Goal: Task Accomplishment & Management: Use online tool/utility

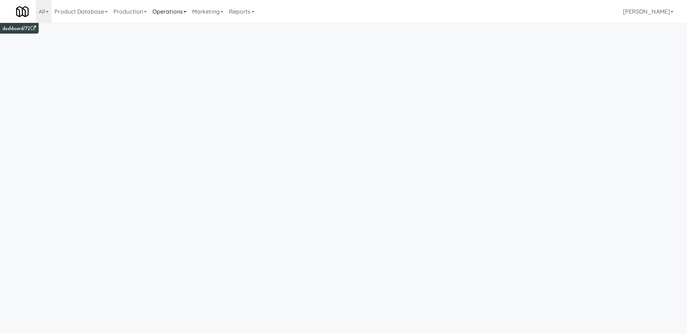
click at [179, 13] on link "Operations" at bounding box center [170, 11] width 40 height 23
click at [183, 106] on link "Cabinets" at bounding box center [178, 102] width 57 height 13
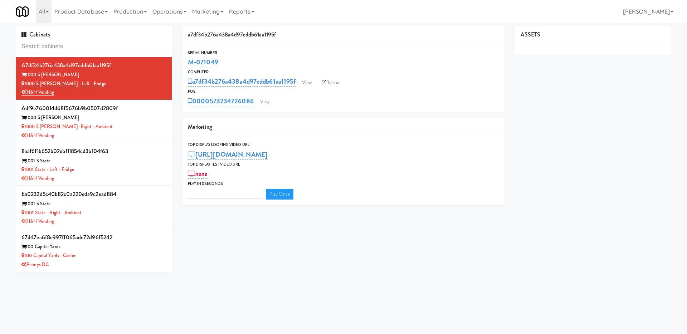
type input "3"
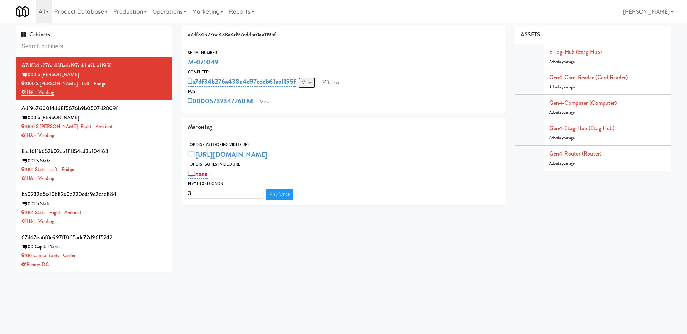
click at [312, 83] on link "View" at bounding box center [306, 82] width 16 height 11
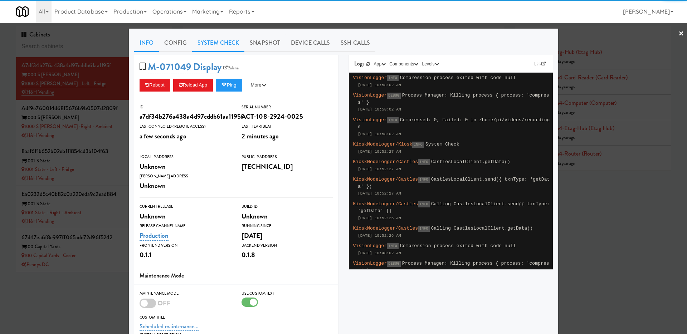
click at [209, 36] on link "System Check" at bounding box center [218, 43] width 52 height 18
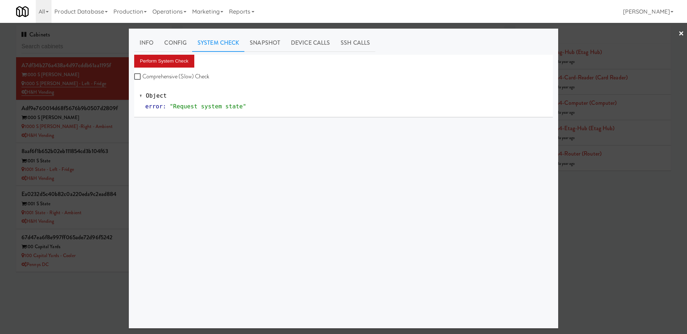
drag, startPoint x: 189, startPoint y: 78, endPoint x: 186, endPoint y: 58, distance: 20.3
click at [189, 78] on label "Comprehensive (Slow) Check" at bounding box center [171, 76] width 75 height 11
click at [142, 78] on input "Comprehensive (Slow) Check" at bounding box center [138, 77] width 8 height 6
checkbox input "true"
click at [186, 55] on button "Perform System Check" at bounding box center [164, 61] width 60 height 13
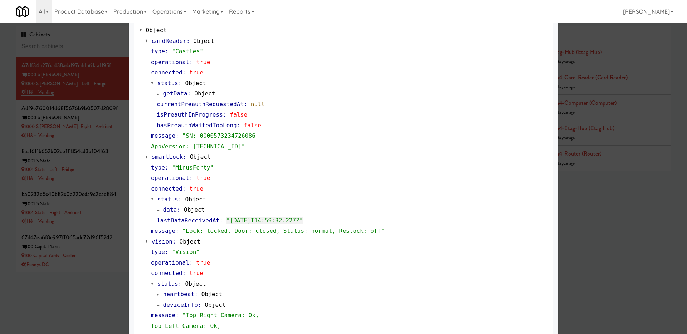
scroll to position [93, 0]
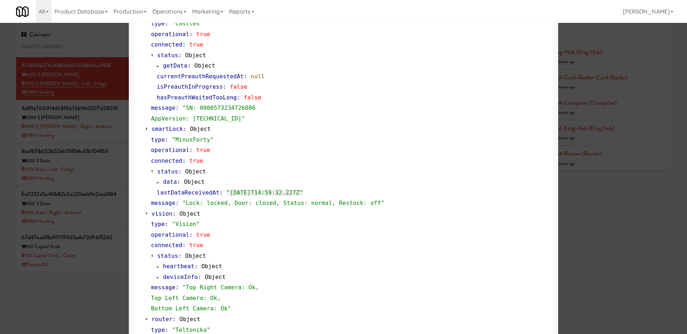
click at [159, 182] on span at bounding box center [158, 182] width 3 height 5
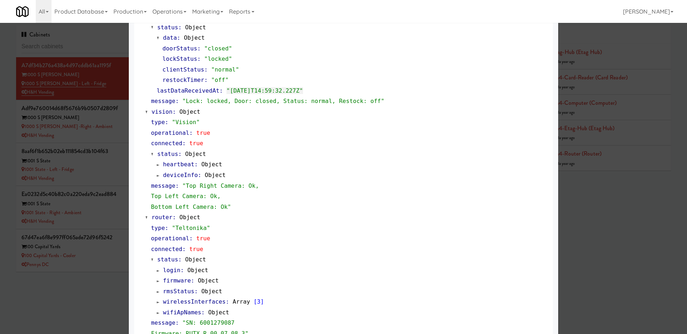
scroll to position [0, 0]
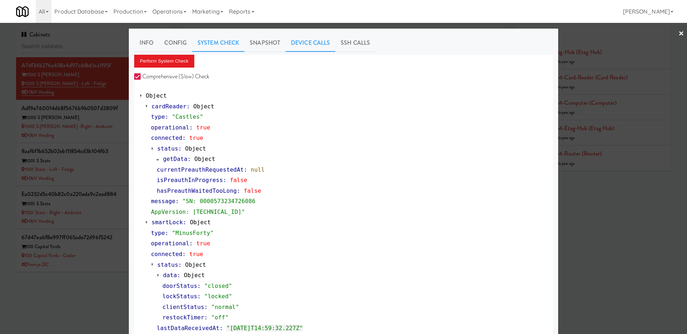
click at [299, 44] on link "Device Calls" at bounding box center [310, 43] width 50 height 18
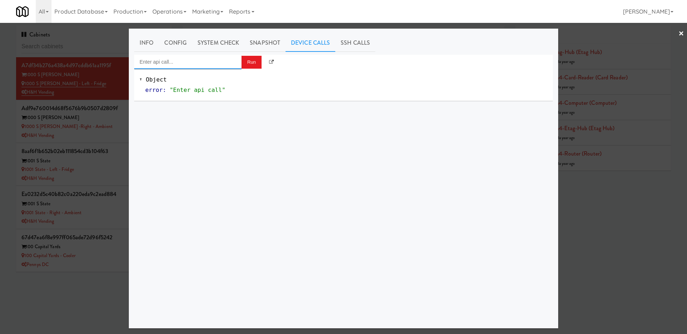
click at [190, 64] on input "Enter api call..." at bounding box center [187, 62] width 107 height 14
click at [280, 47] on link "Snapshot" at bounding box center [264, 43] width 41 height 18
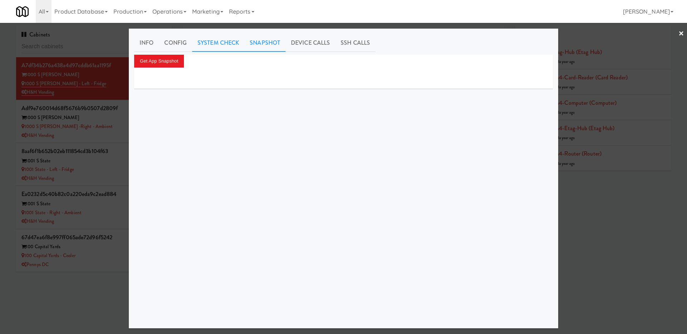
click at [217, 44] on link "System Check" at bounding box center [218, 43] width 52 height 18
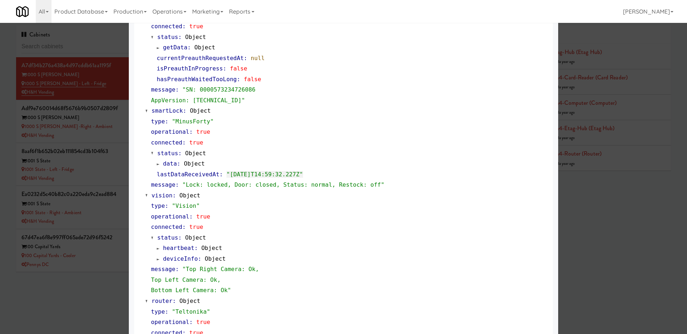
scroll to position [115, 0]
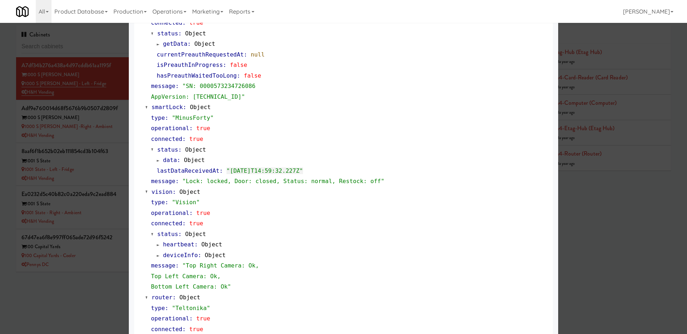
click at [679, 143] on div at bounding box center [343, 167] width 687 height 334
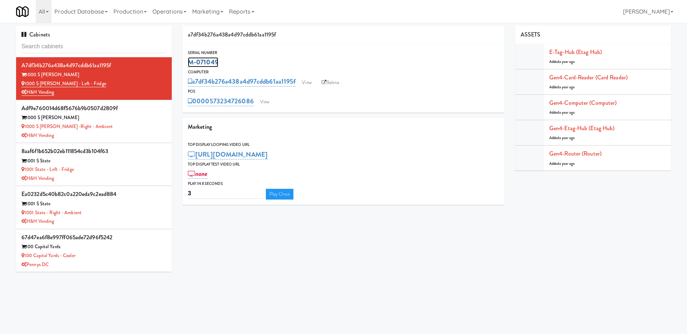
click at [204, 60] on link "M-071049" at bounding box center [203, 62] width 30 height 10
click at [323, 43] on div "a7df34b276a438a4d97cddb61aa1195f" at bounding box center [343, 35] width 322 height 18
click at [313, 82] on link "View" at bounding box center [306, 82] width 16 height 11
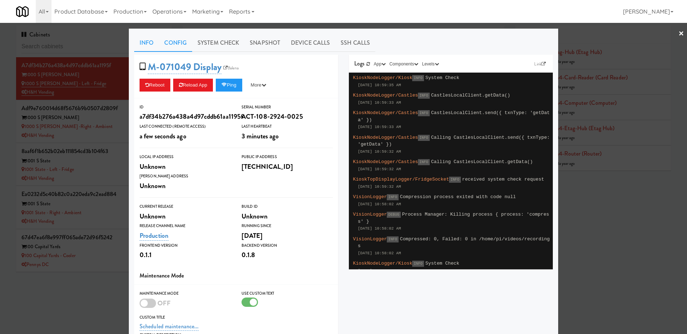
click at [189, 42] on link "Config" at bounding box center [175, 43] width 33 height 18
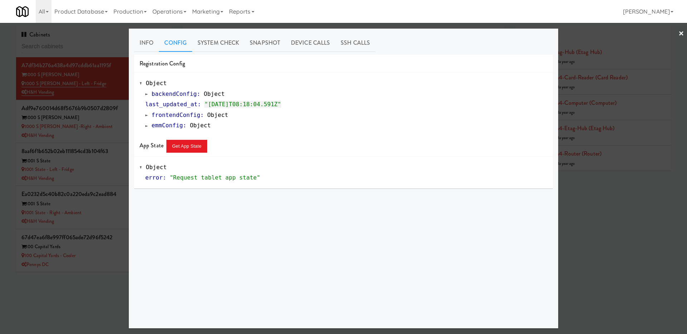
click at [148, 116] on link "frontendConfig : Object" at bounding box center [186, 115] width 83 height 7
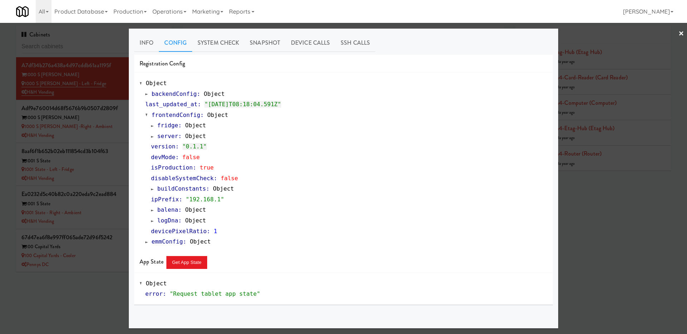
click at [148, 116] on span at bounding box center [146, 114] width 3 height 5
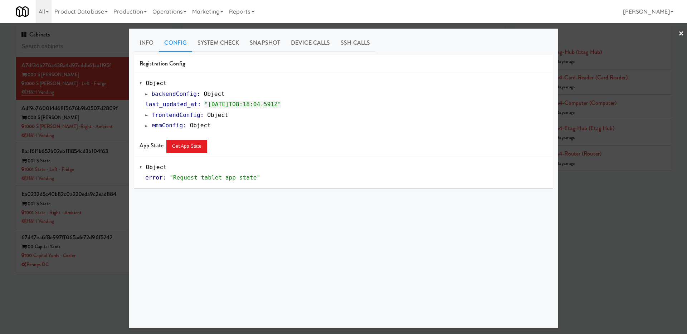
click at [146, 96] on span at bounding box center [146, 93] width 3 height 5
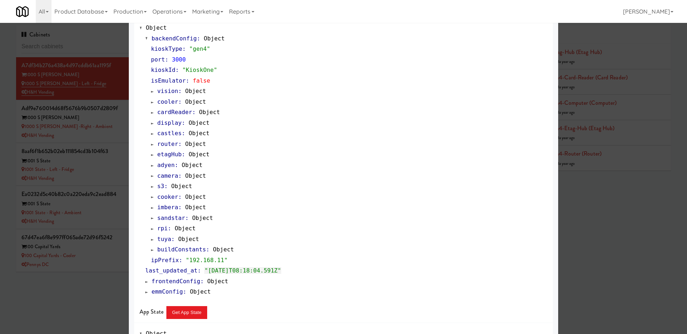
scroll to position [54, 0]
click at [153, 209] on span at bounding box center [152, 208] width 3 height 5
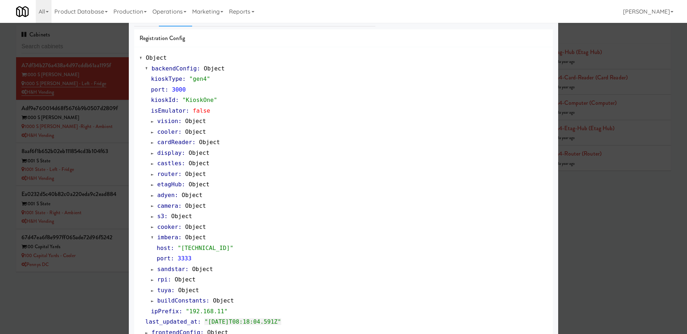
scroll to position [0, 0]
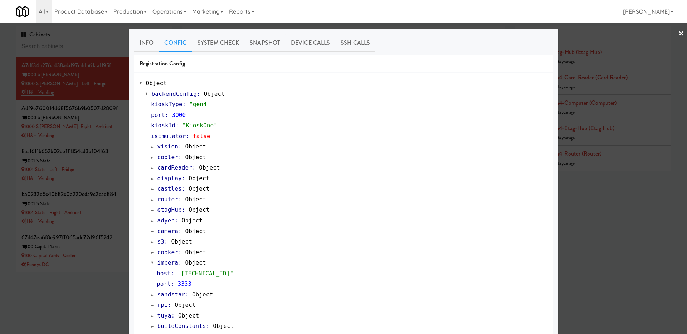
click at [153, 156] on span at bounding box center [152, 157] width 3 height 5
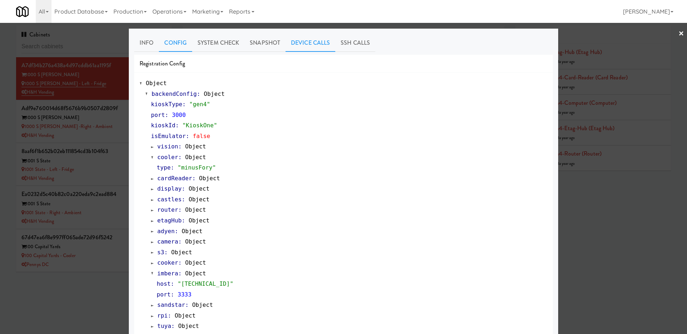
click at [321, 37] on link "Device Calls" at bounding box center [310, 43] width 50 height 18
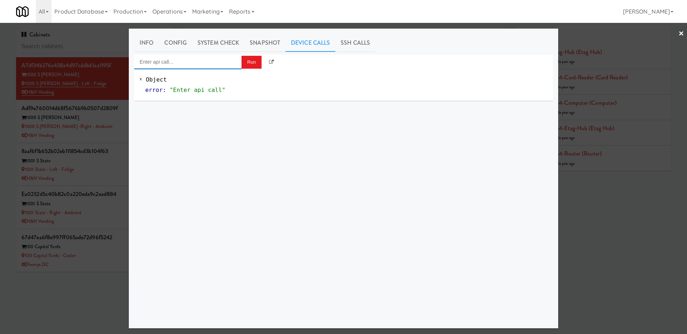
click at [163, 59] on input "Enter api call..." at bounding box center [187, 62] width 107 height 14
type input "m"
drag, startPoint x: 176, startPoint y: 63, endPoint x: 83, endPoint y: 70, distance: 92.6
click at [83, 70] on div "× Info Config System Check Snapshot Device Calls SSH Calls cooler Run Object er…" at bounding box center [343, 167] width 687 height 334
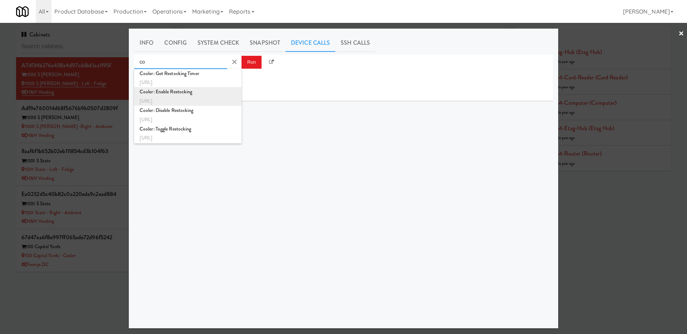
type input "c"
type input "l"
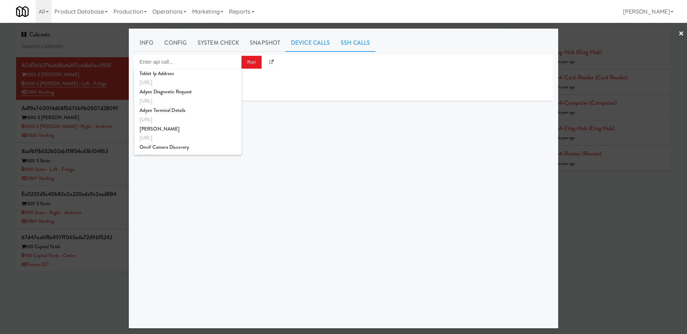
click at [351, 45] on link "SSH Calls" at bounding box center [355, 43] width 40 height 18
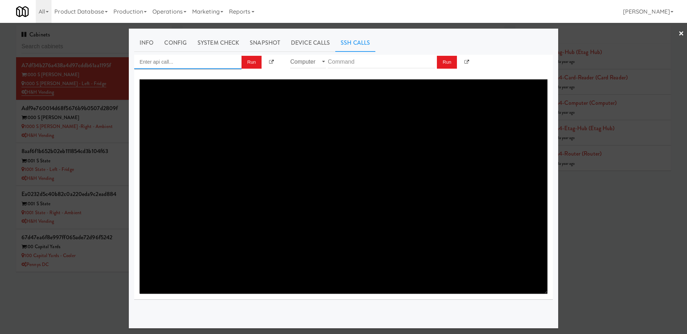
click at [218, 60] on input "Enter api call..." at bounding box center [187, 62] width 107 height 14
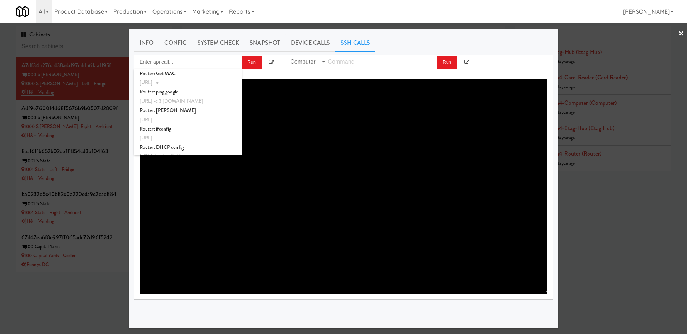
click at [338, 63] on input "text" at bounding box center [381, 61] width 107 height 13
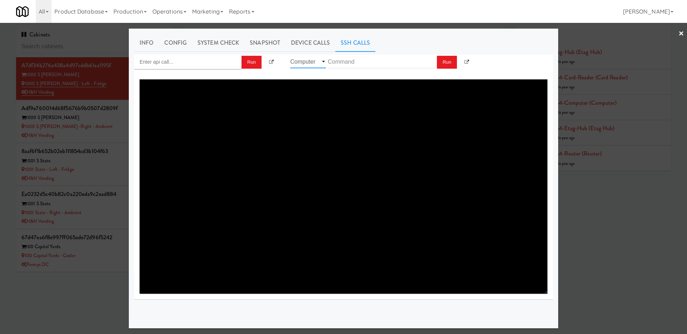
click at [306, 65] on select "Router Computer" at bounding box center [308, 61] width 36 height 13
click at [339, 59] on input "text" at bounding box center [381, 61] width 107 height 13
click at [314, 41] on link "Device Calls" at bounding box center [310, 43] width 50 height 18
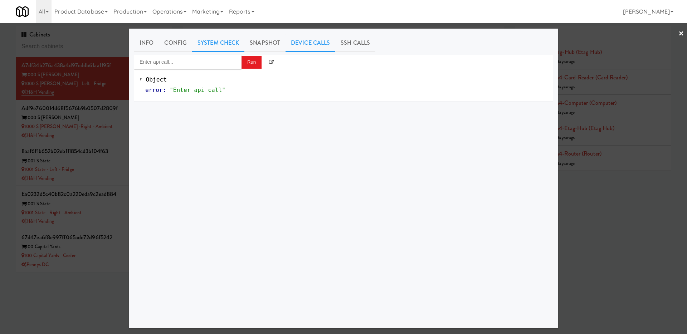
click at [229, 45] on link "System Check" at bounding box center [218, 43] width 52 height 18
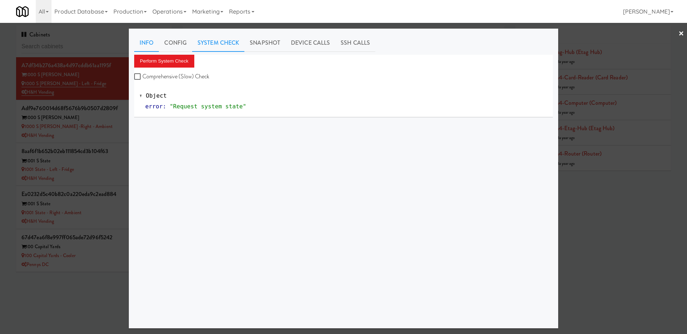
click at [138, 48] on link "Info" at bounding box center [146, 43] width 25 height 18
